Goal: Find specific page/section: Find specific page/section

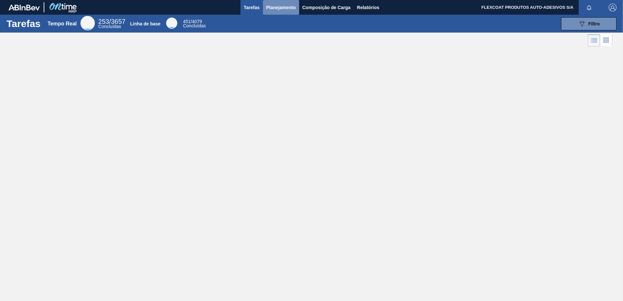
click at [270, 6] on span "Planejamento" at bounding box center [281, 8] width 30 height 8
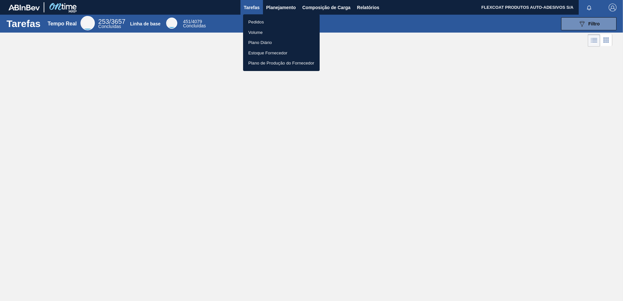
click at [259, 19] on li "Pedidos" at bounding box center [281, 22] width 77 height 10
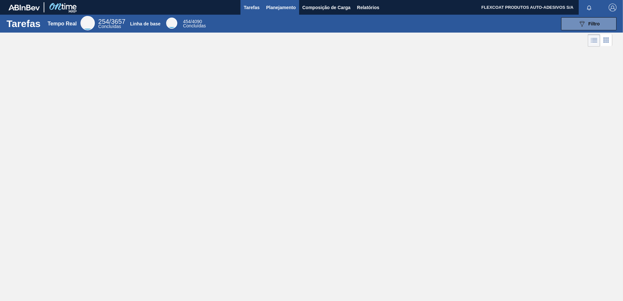
click at [272, 7] on span "Planejamento" at bounding box center [281, 8] width 30 height 8
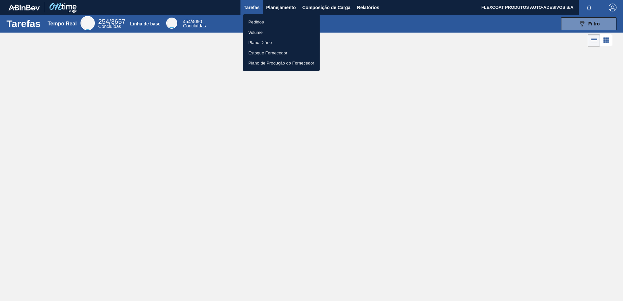
click at [256, 21] on li "Pedidos" at bounding box center [281, 22] width 77 height 10
